Goal: Task Accomplishment & Management: Manage account settings

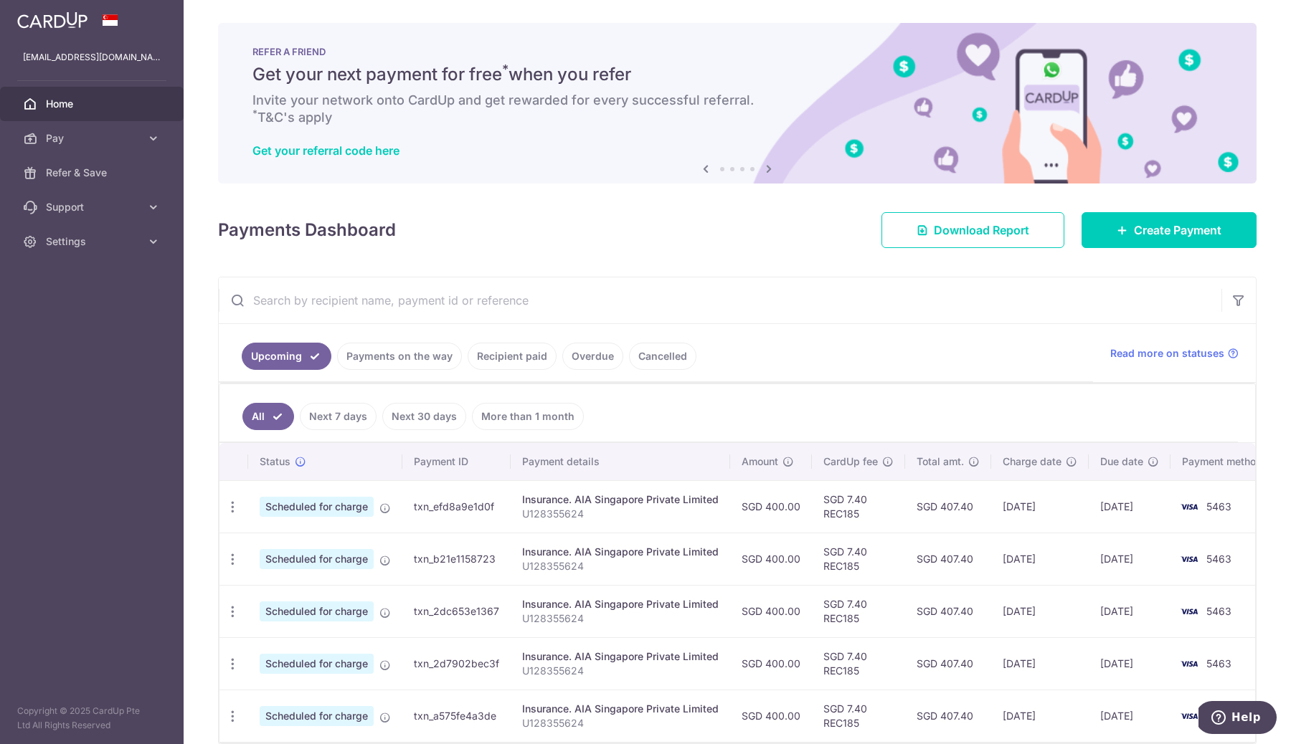
scroll to position [76, 0]
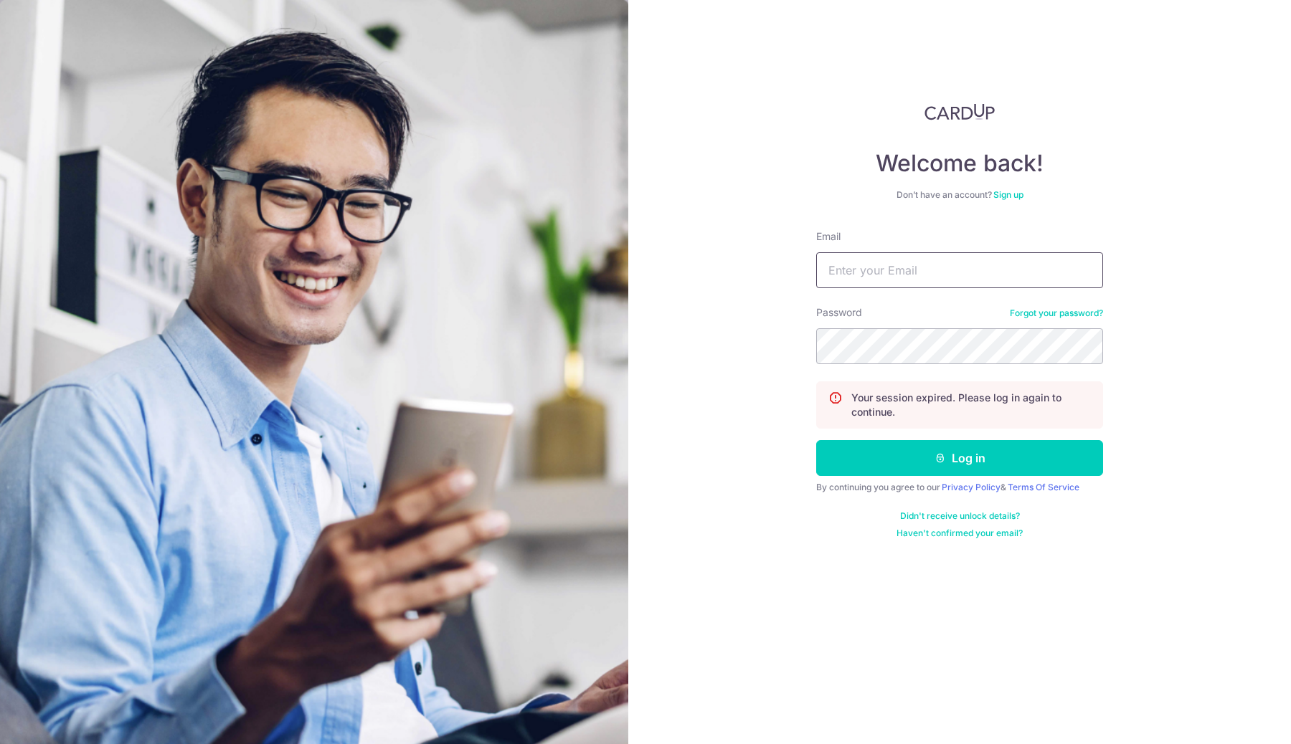
click at [876, 268] on input "Email" at bounding box center [959, 270] width 287 height 36
type input "[EMAIL_ADDRESS][DOMAIN_NAME]"
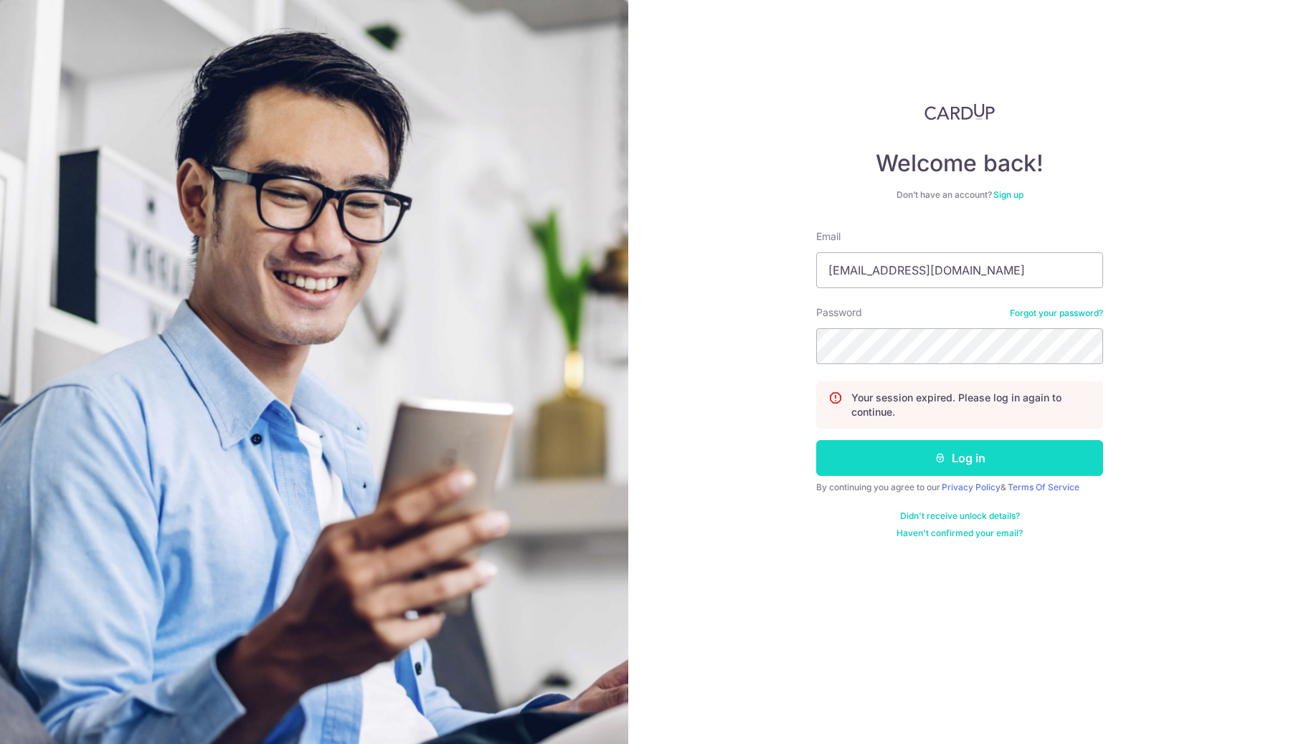
click at [927, 467] on button "Log in" at bounding box center [959, 458] width 287 height 36
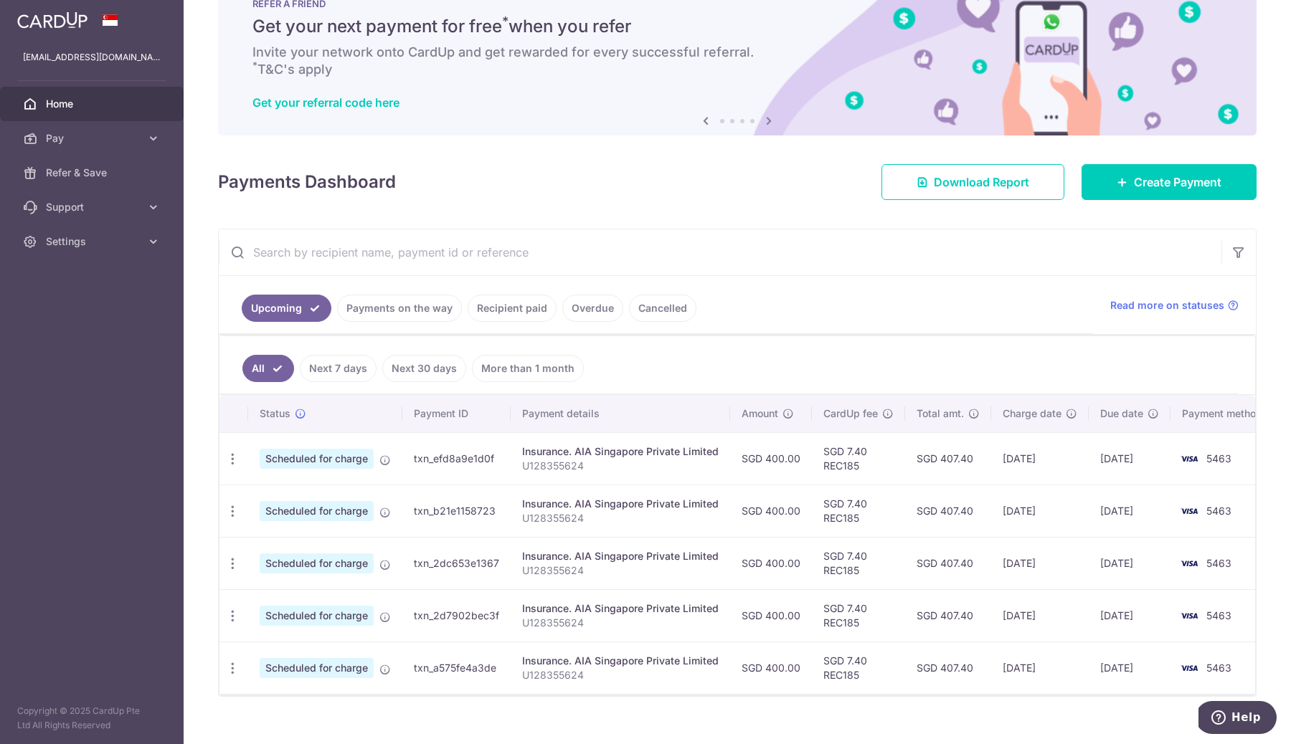
scroll to position [76, 0]
